Goal: Transaction & Acquisition: Purchase product/service

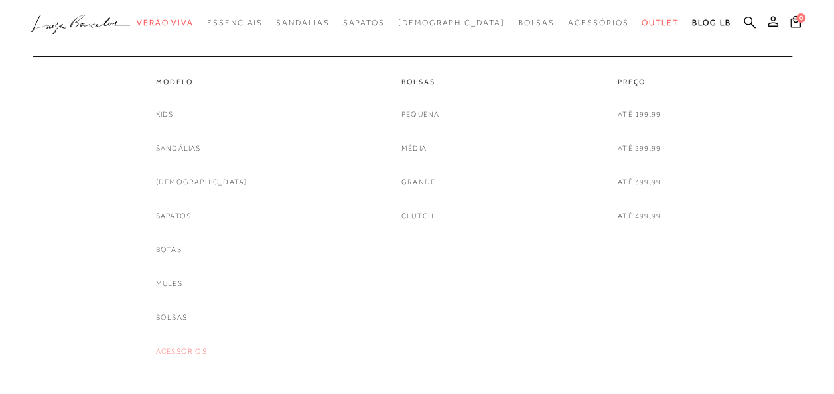
click at [197, 346] on link "Acessórios" at bounding box center [181, 351] width 51 height 14
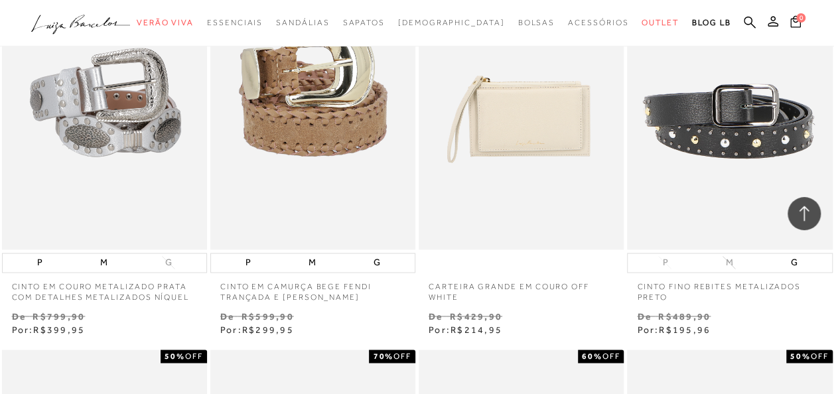
scroll to position [995, 0]
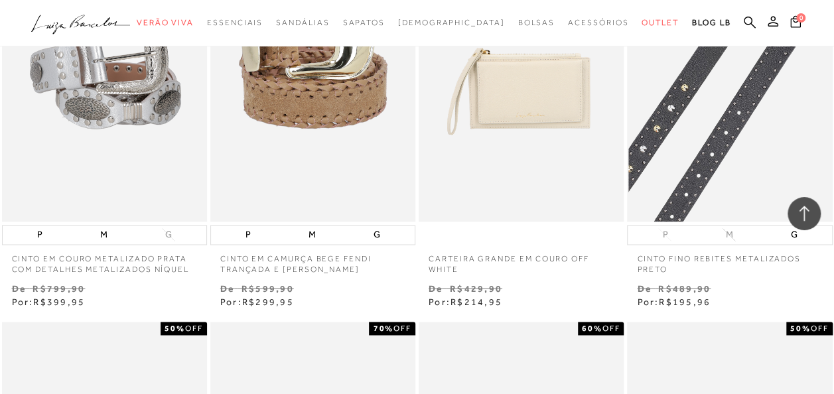
click at [738, 118] on img at bounding box center [730, 68] width 204 height 308
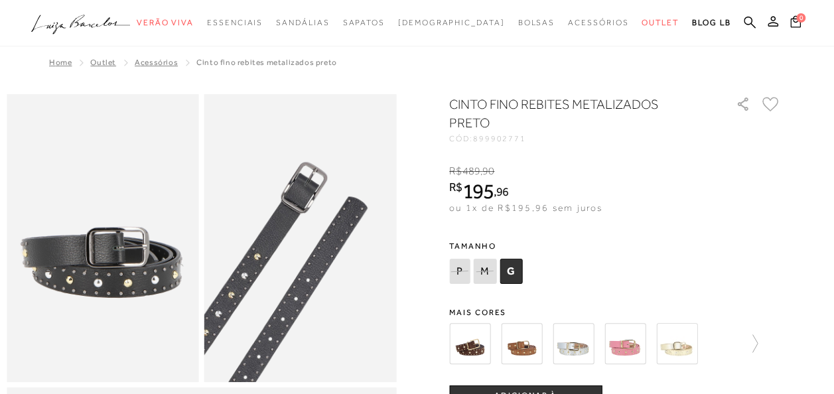
click at [537, 300] on div "CINTO FINO REBITES METALIZADOS PRETO CÓD: 899902771 × É necessário selecionar u…" at bounding box center [615, 389] width 332 height 588
click at [525, 344] on img at bounding box center [521, 343] width 41 height 41
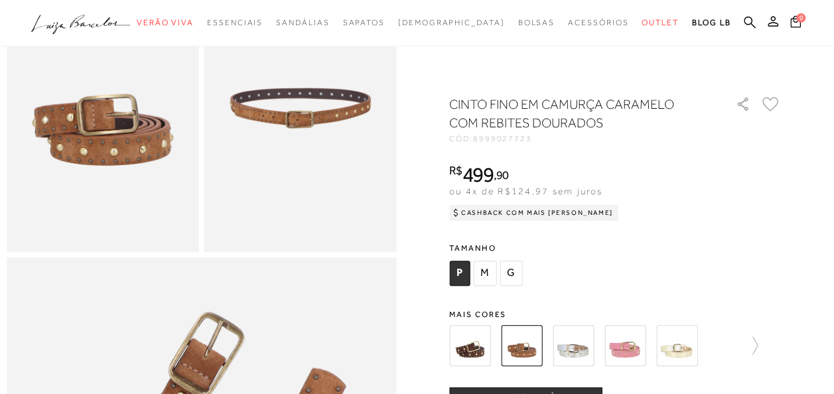
scroll to position [133, 0]
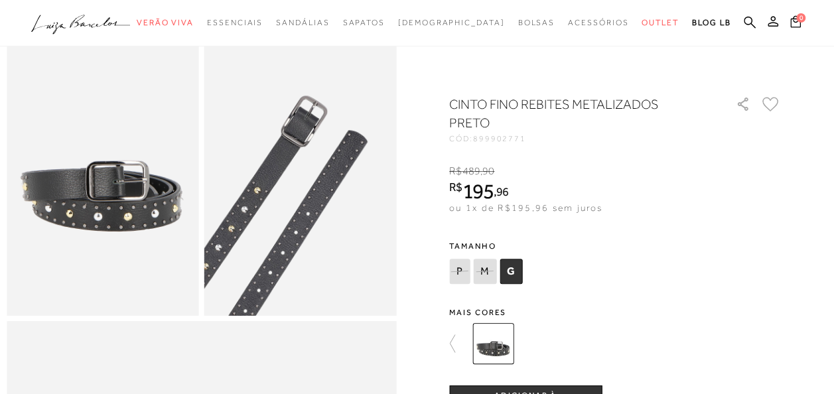
scroll to position [133, 0]
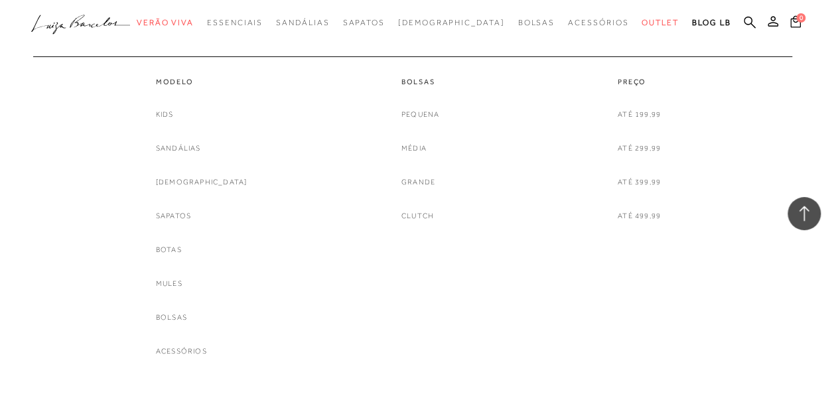
scroll to position [1592, 0]
click at [191, 214] on link "Sapatos" at bounding box center [173, 216] width 35 height 14
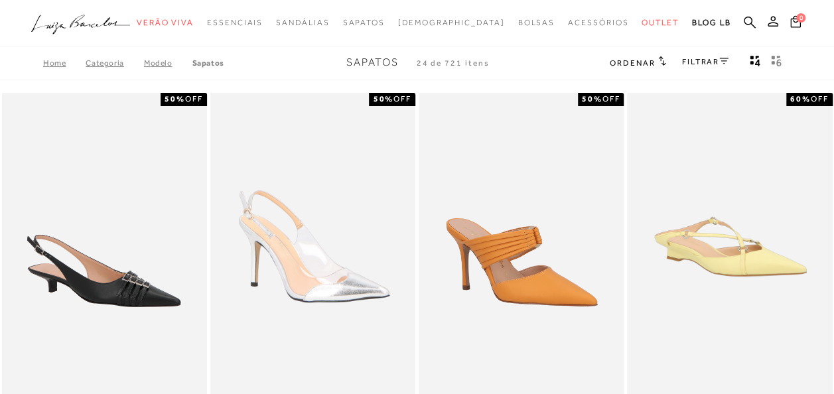
click at [705, 62] on link "FILTRAR" at bounding box center [705, 61] width 46 height 9
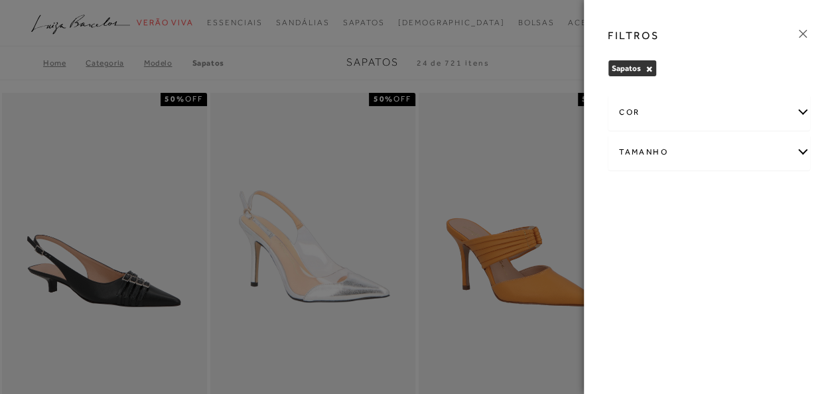
click at [655, 147] on div "Tamanho" at bounding box center [708, 152] width 201 height 35
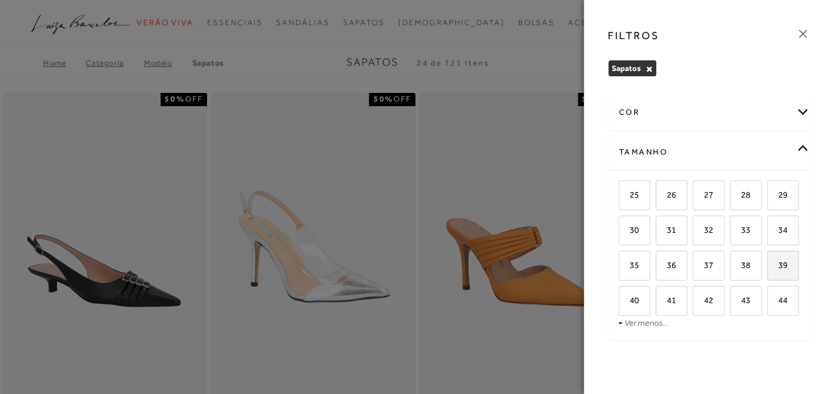
click at [768, 270] on span "39" at bounding box center [777, 265] width 19 height 10
drag, startPoint x: 705, startPoint y: 295, endPoint x: 717, endPoint y: 299, distance: 13.2
click at [768, 280] on label "39" at bounding box center [783, 265] width 31 height 29
click at [765, 274] on input "39" at bounding box center [771, 267] width 13 height 13
checkbox input "true"
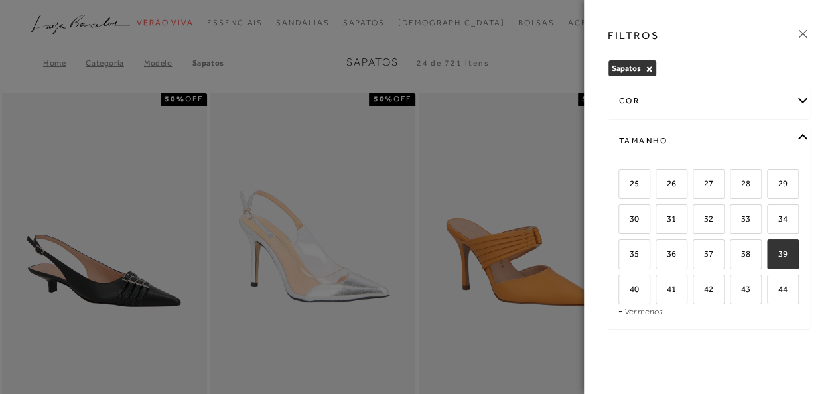
scroll to position [43, 0]
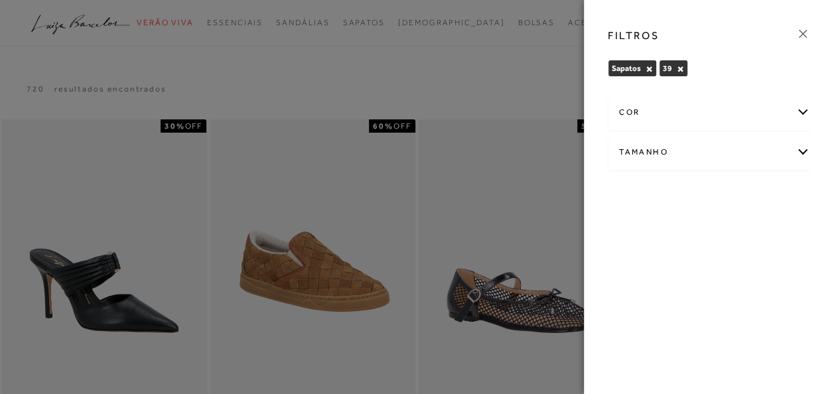
click at [320, 80] on div at bounding box center [417, 197] width 834 height 394
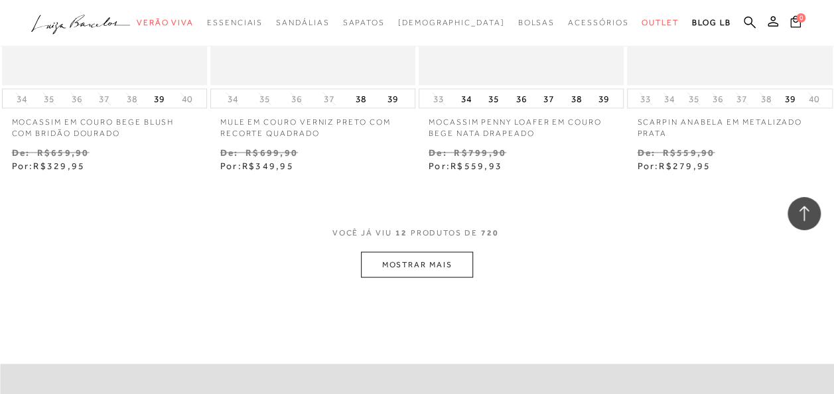
scroll to position [1194, 0]
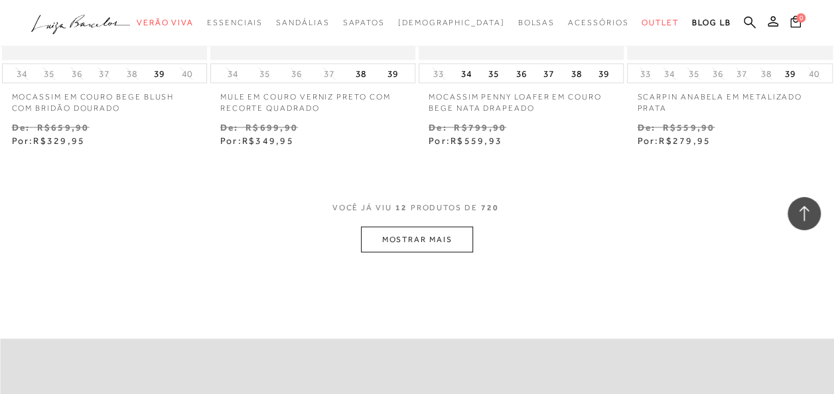
click at [405, 234] on button "MOSTRAR MAIS" at bounding box center [416, 239] width 111 height 26
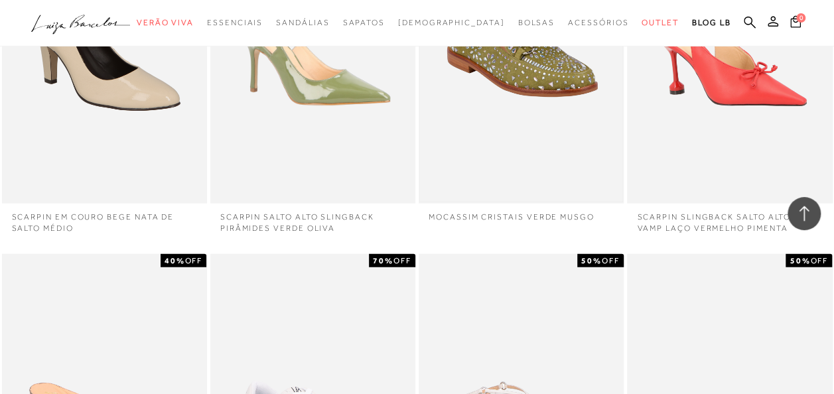
scroll to position [1459, 0]
